Goal: Task Accomplishment & Management: Manage account settings

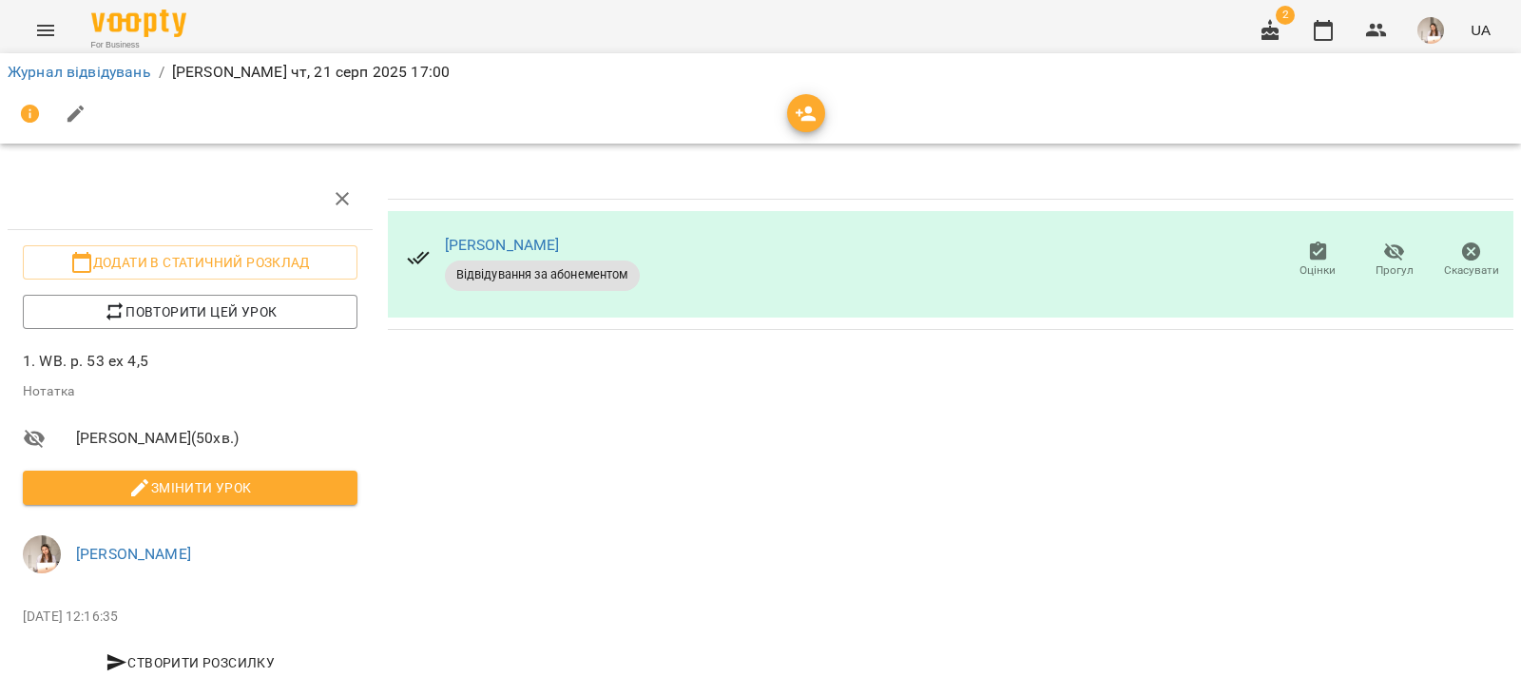
click at [37, 58] on div "Журнал відвідувань / [PERSON_NAME] [DATE] 17:00" at bounding box center [761, 72] width 1514 height 30
click at [41, 71] on link "Журнал відвідувань" at bounding box center [80, 72] width 144 height 18
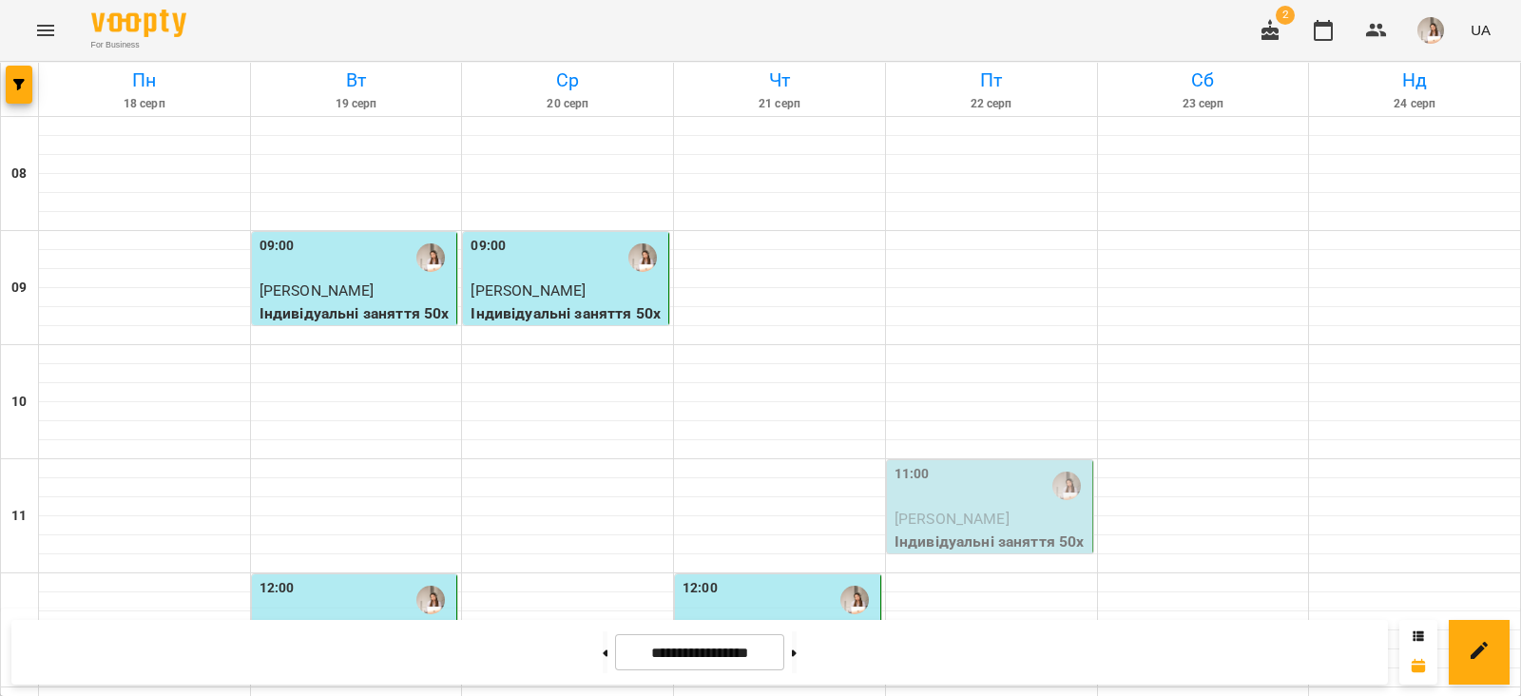
scroll to position [950, 0]
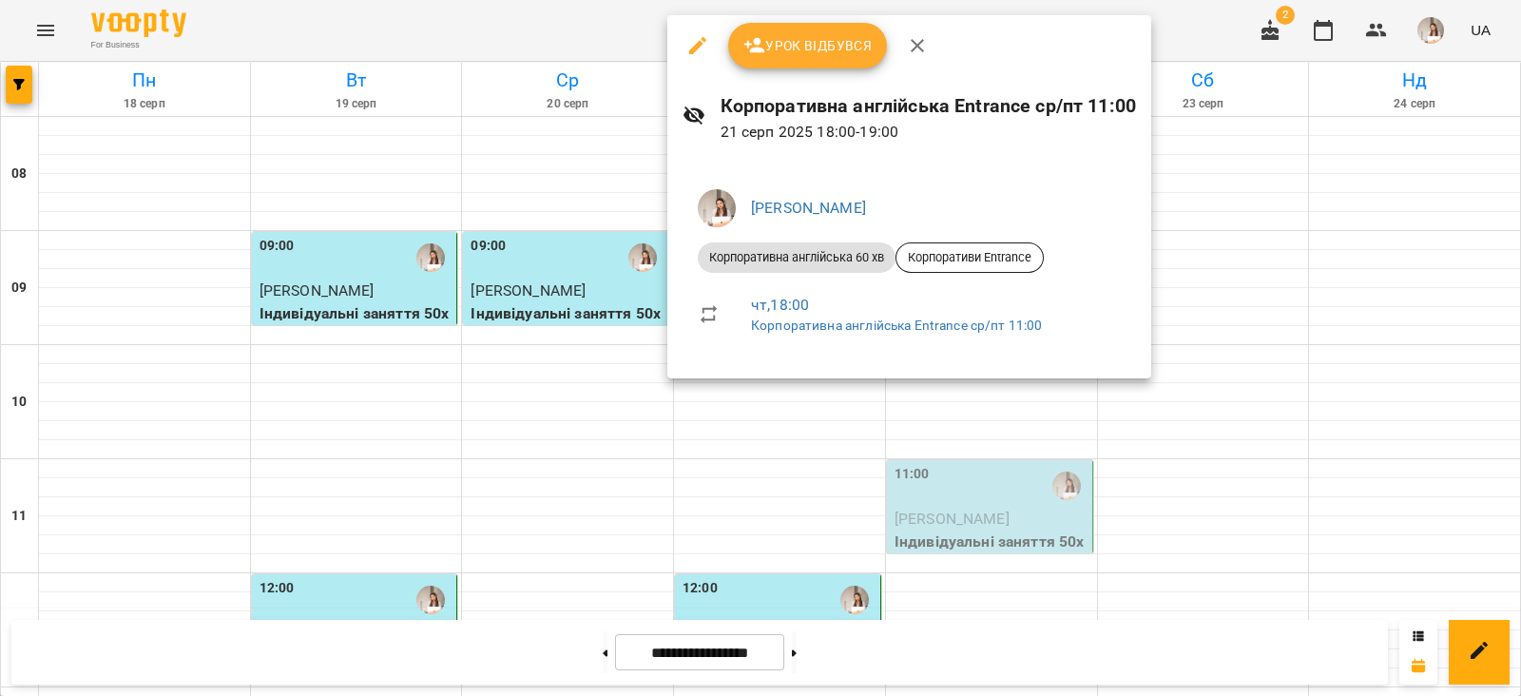
click at [1038, 511] on div at bounding box center [760, 348] width 1521 height 696
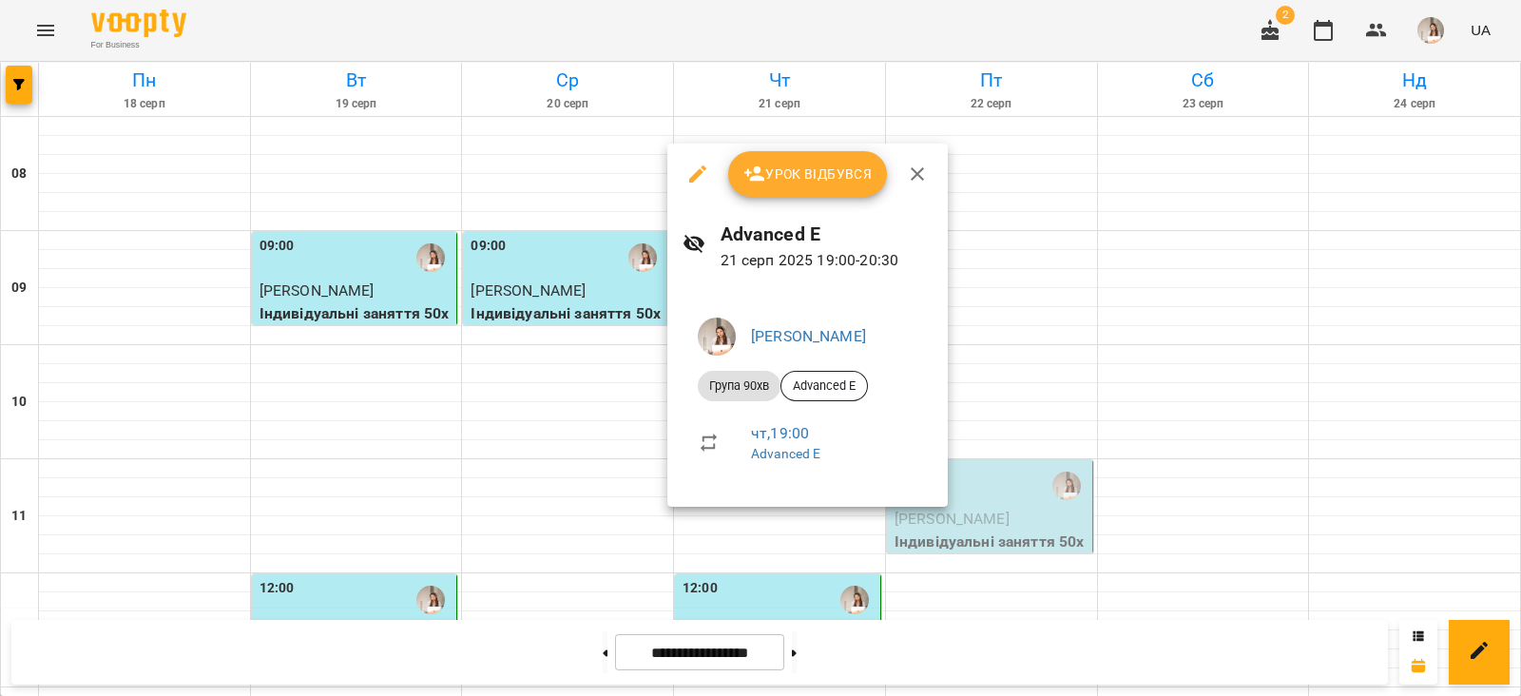
click at [819, 172] on span "Урок відбувся" at bounding box center [808, 174] width 129 height 23
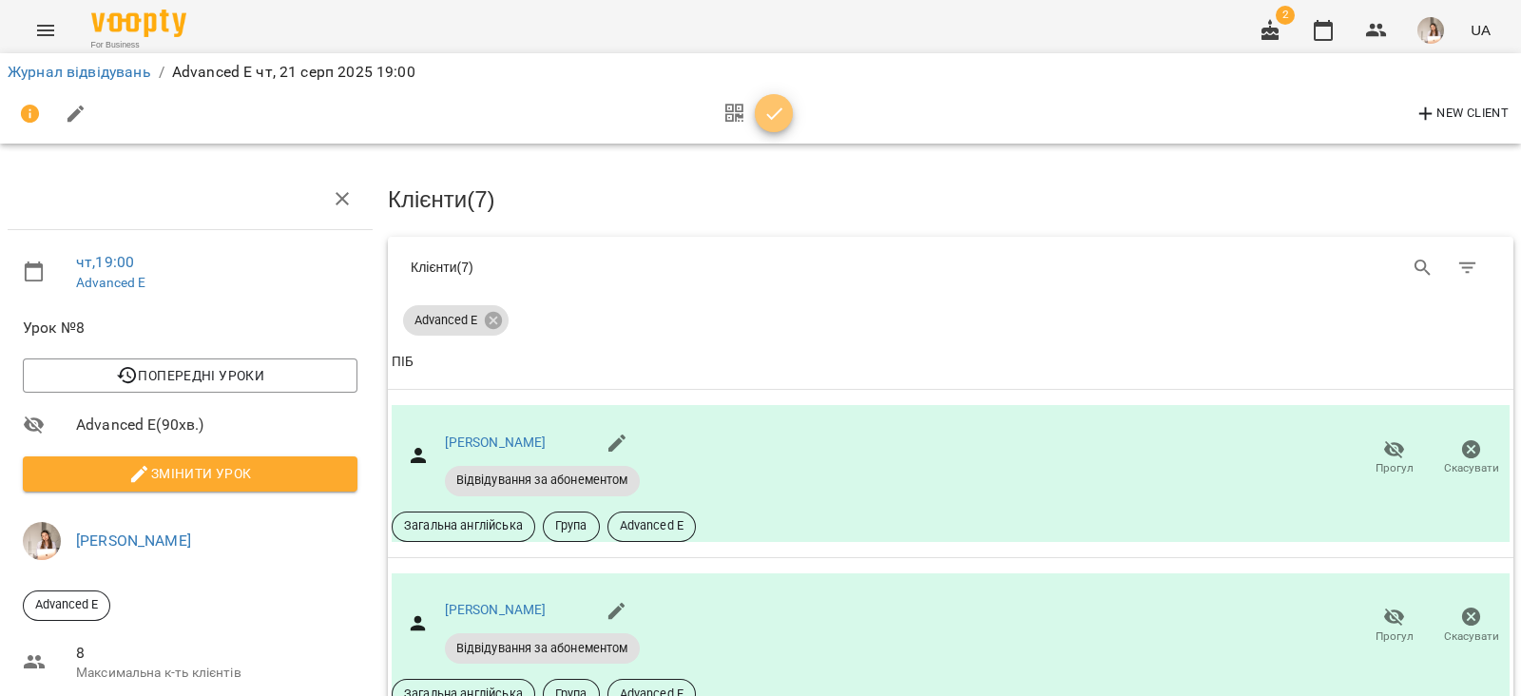
click at [764, 121] on icon "button" at bounding box center [775, 114] width 23 height 23
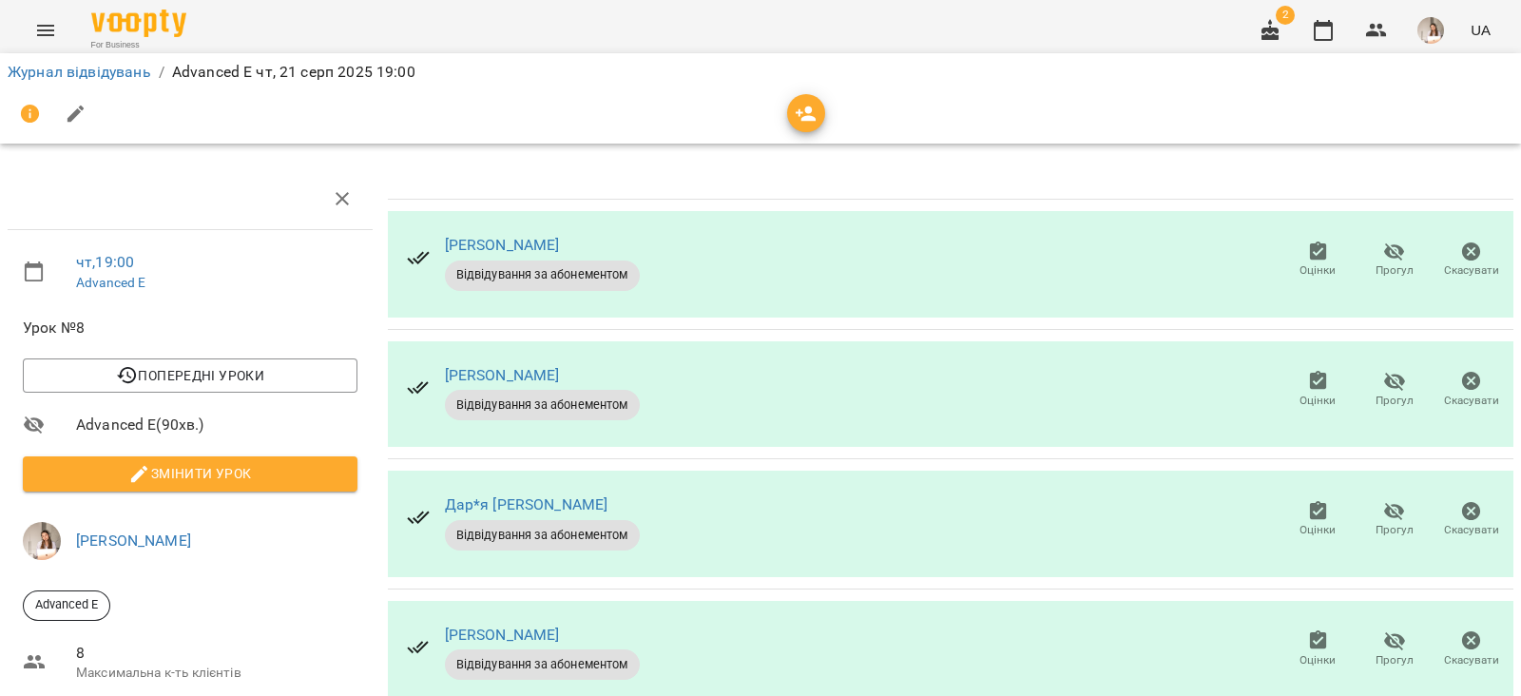
click at [1385, 244] on icon "button" at bounding box center [1395, 252] width 21 height 18
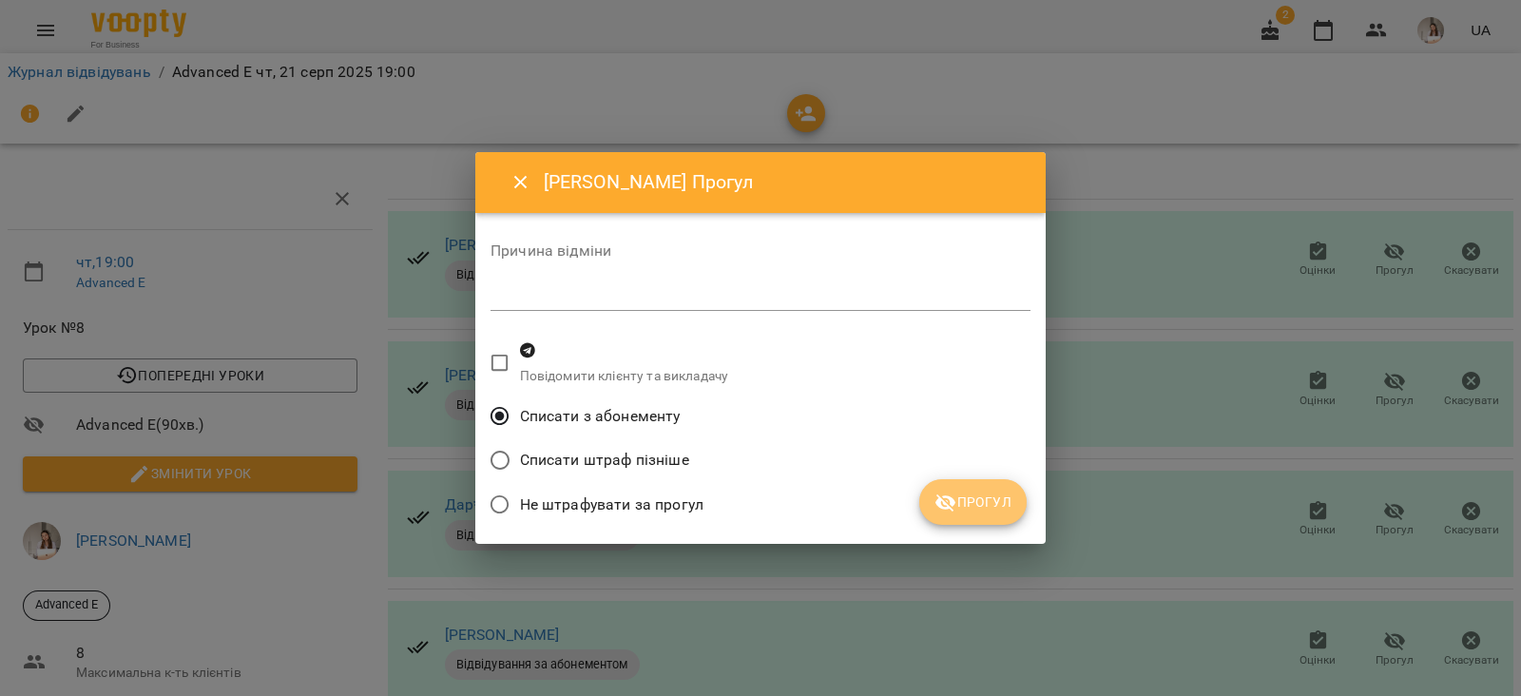
click at [959, 494] on span "Прогул" at bounding box center [973, 502] width 77 height 23
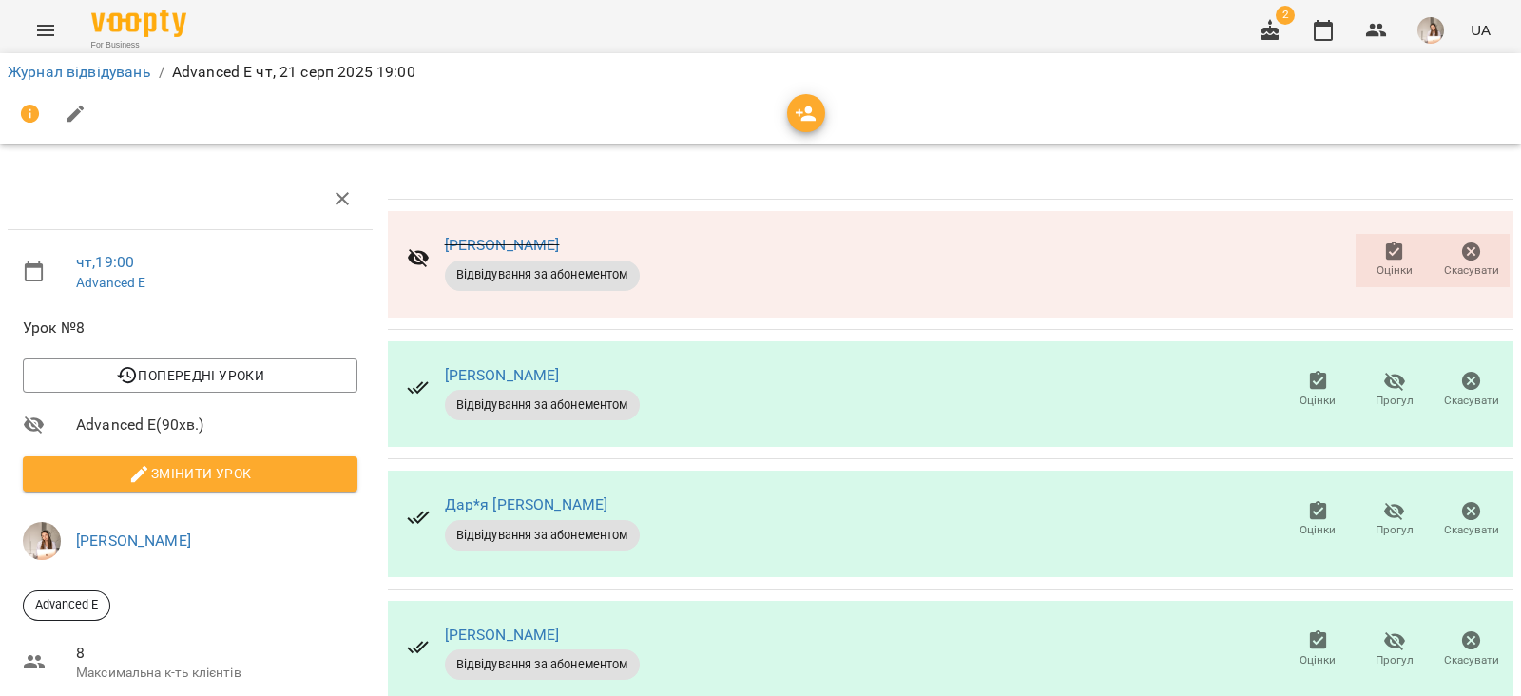
scroll to position [118, 0]
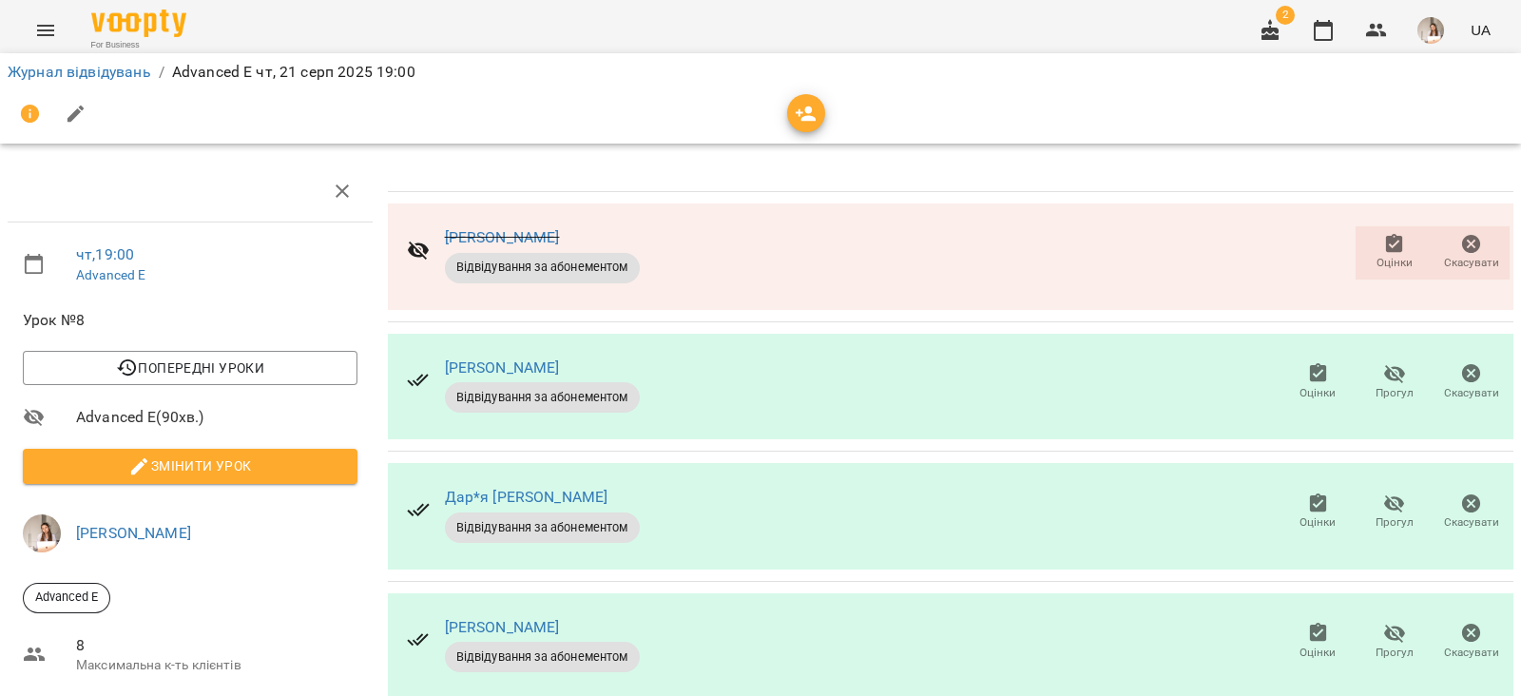
click at [1376, 514] on span "Прогул" at bounding box center [1395, 522] width 38 height 16
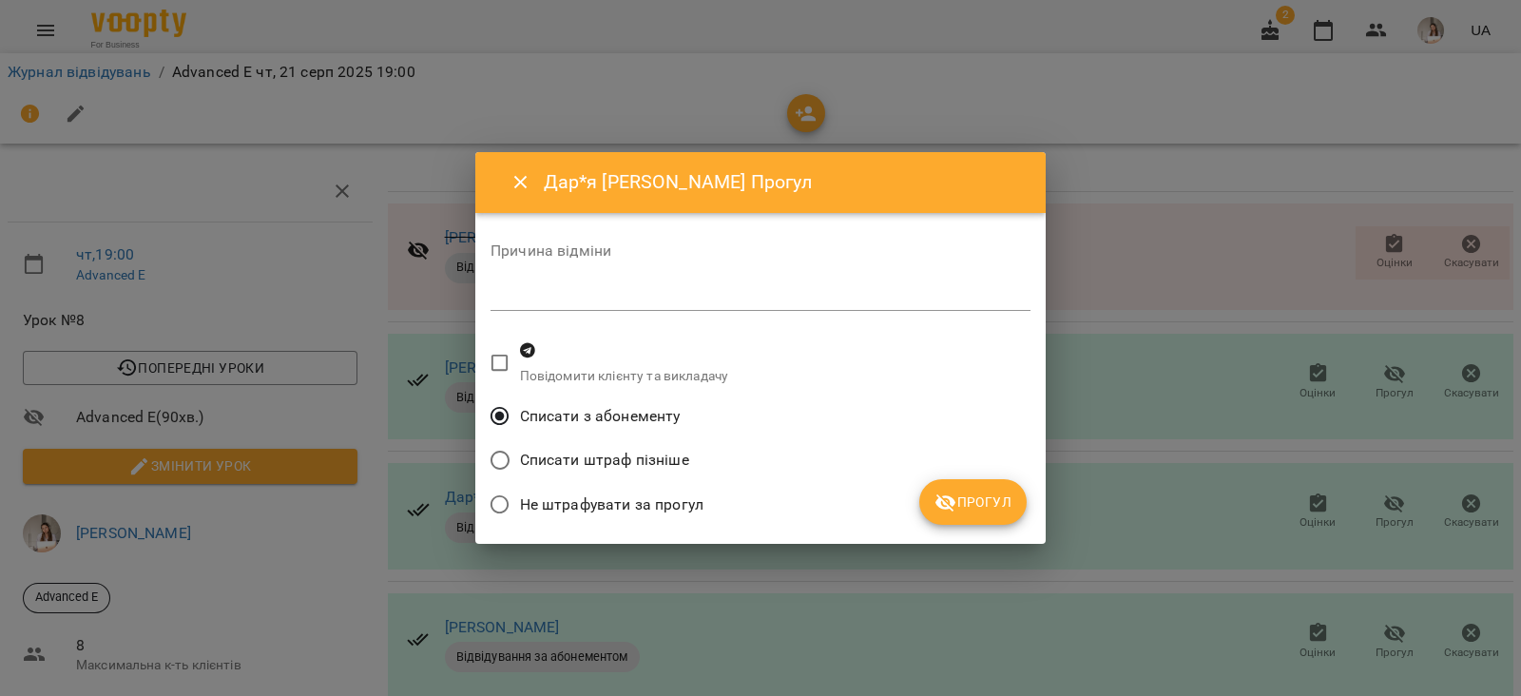
click at [956, 512] on icon "submit" at bounding box center [946, 503] width 23 height 23
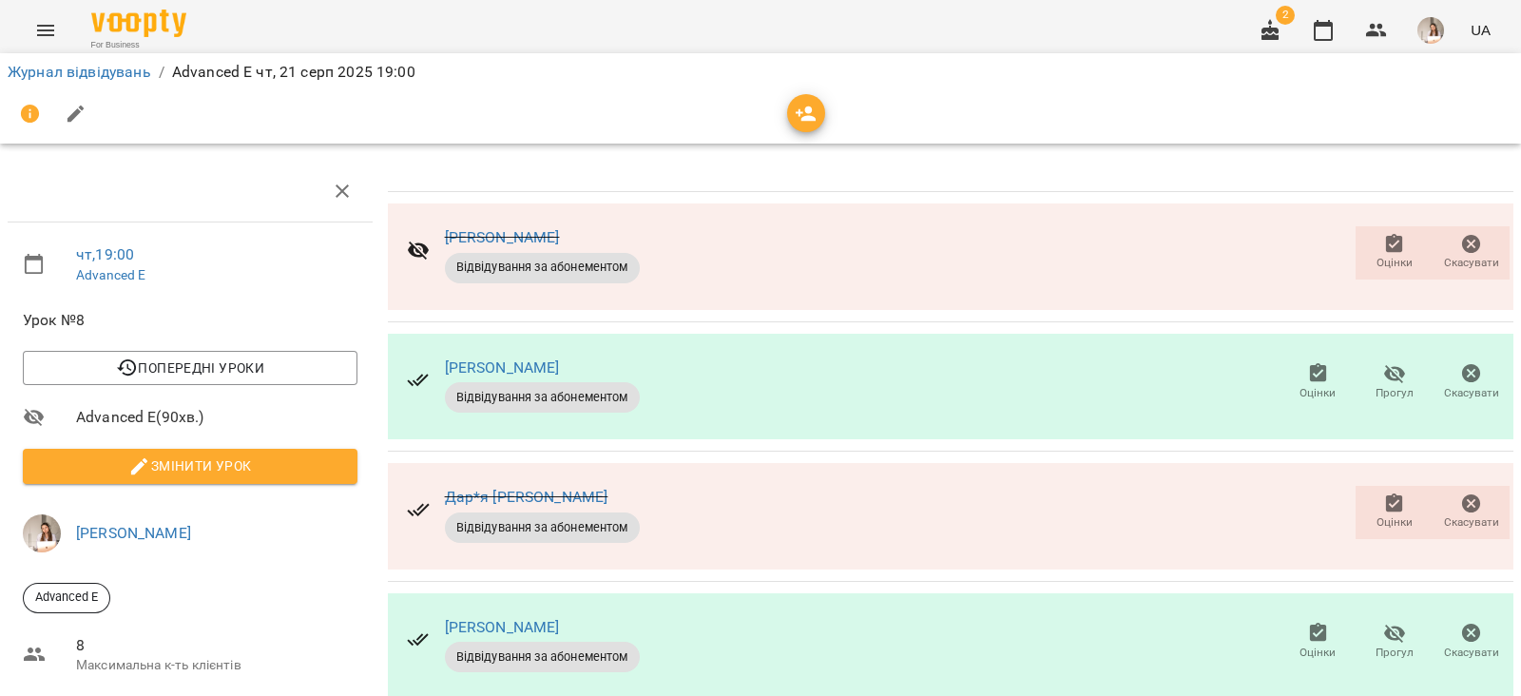
scroll to position [87, 0]
click at [171, 455] on span "Змінити урок" at bounding box center [190, 466] width 304 height 23
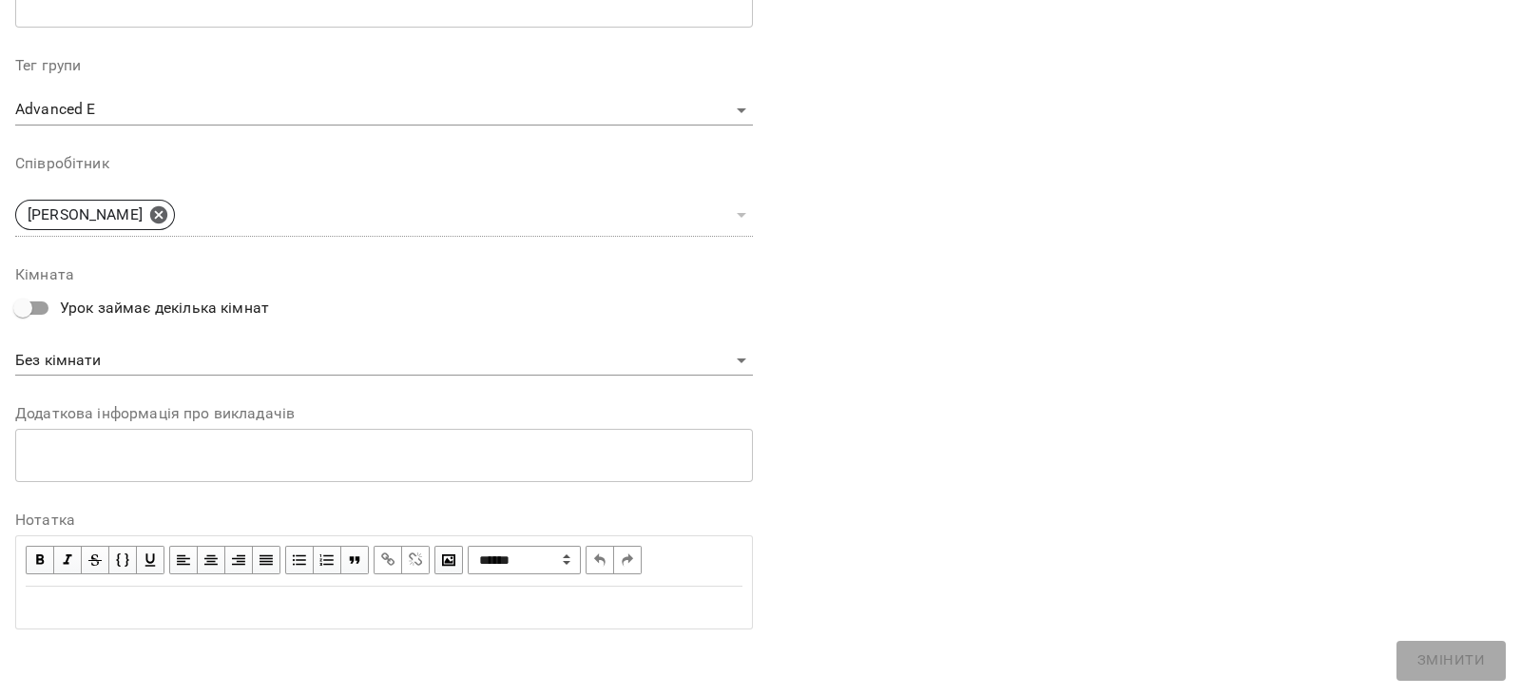
click at [128, 610] on div "Edit text" at bounding box center [384, 607] width 717 height 23
click at [1413, 648] on button "Змінити" at bounding box center [1451, 661] width 109 height 40
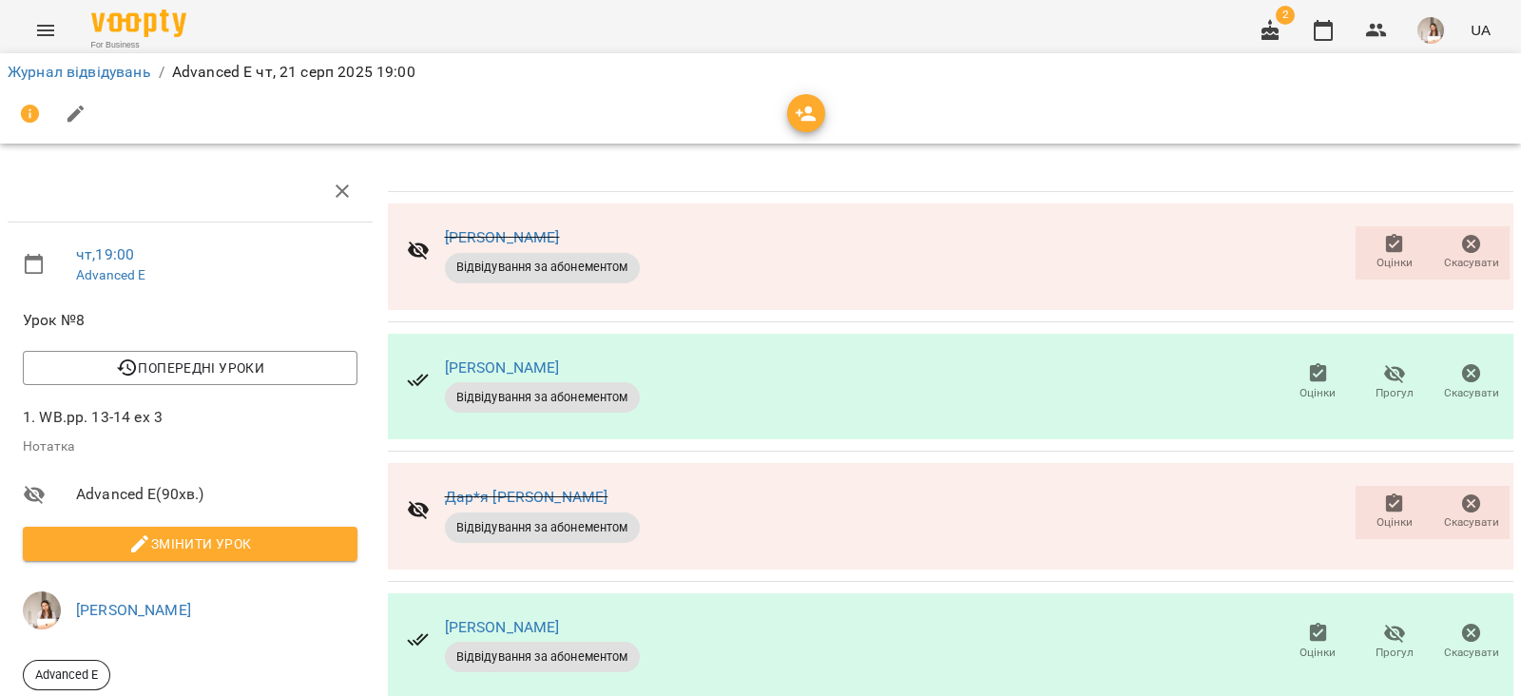
click at [1161, 92] on div at bounding box center [761, 114] width 1506 height 46
